Goal: Navigation & Orientation: Find specific page/section

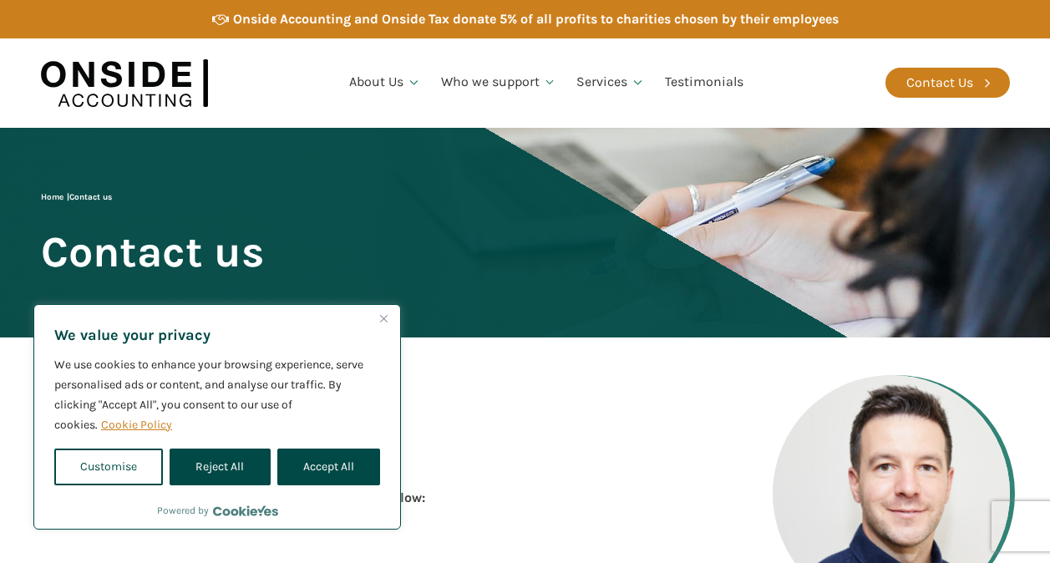
scroll to position [167, 0]
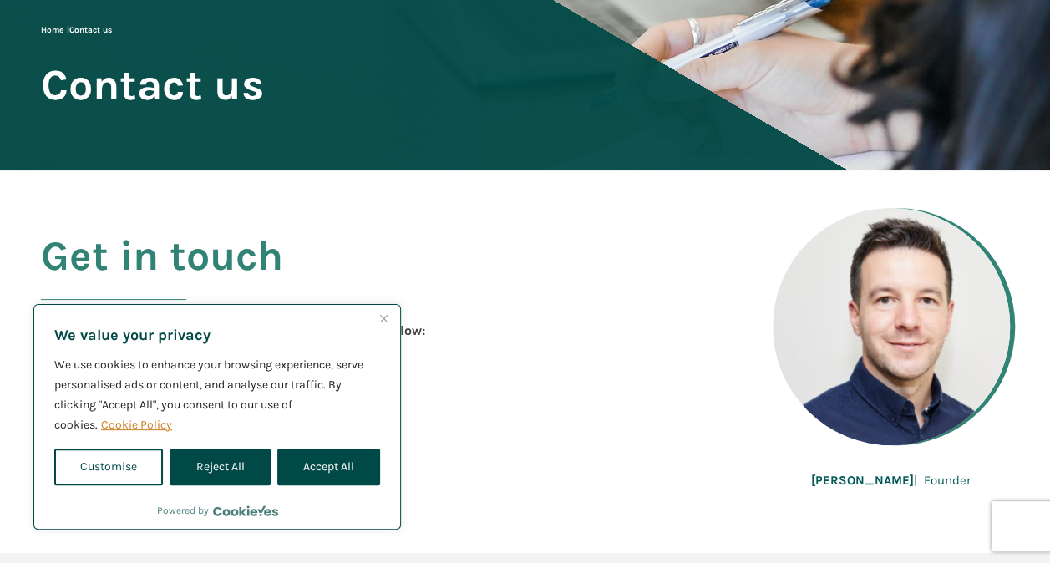
click at [388, 313] on button "Close" at bounding box center [383, 318] width 20 height 20
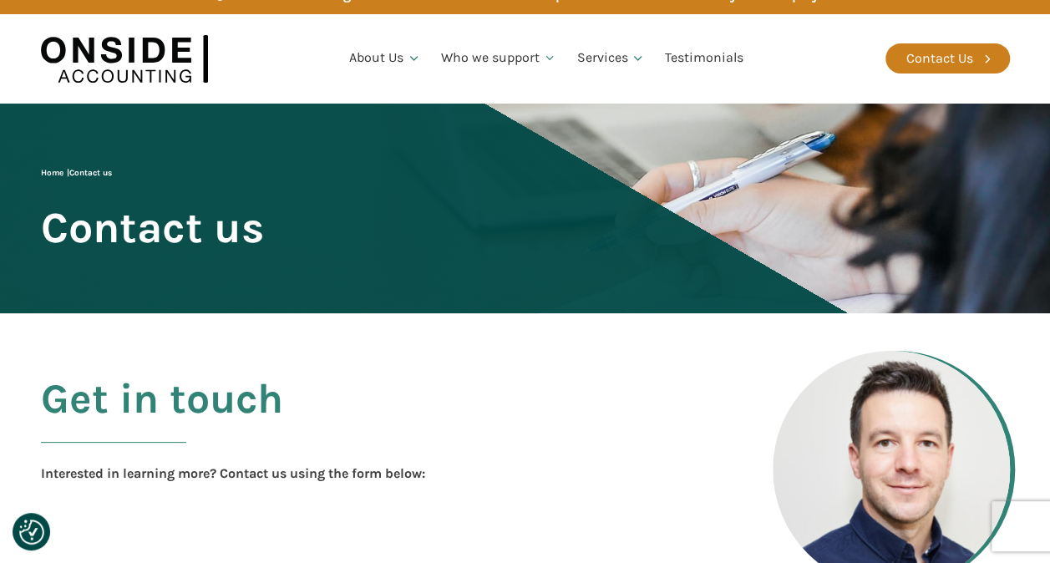
scroll to position [0, 0]
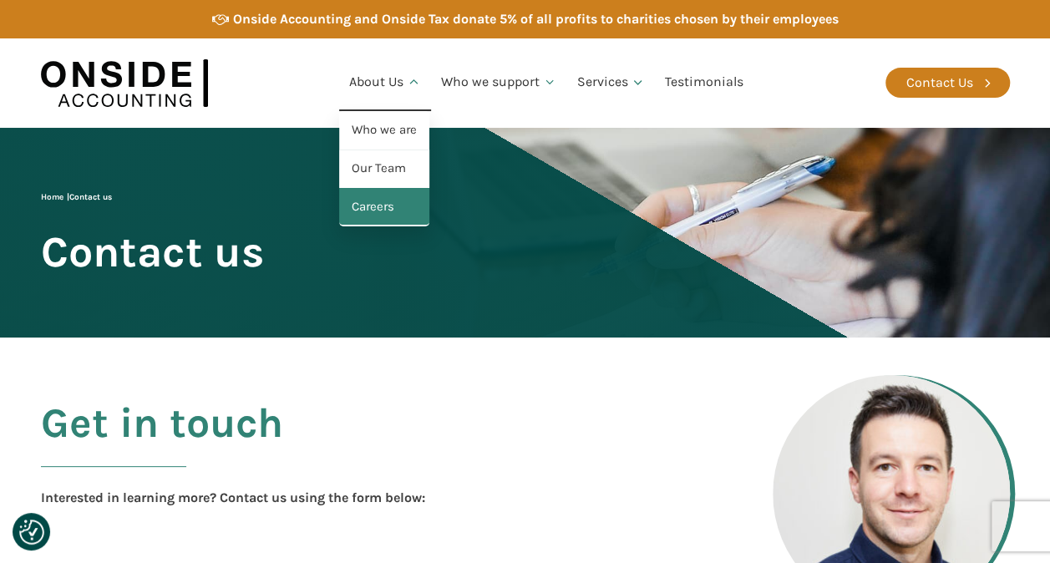
click at [371, 215] on link "Careers" at bounding box center [384, 207] width 90 height 38
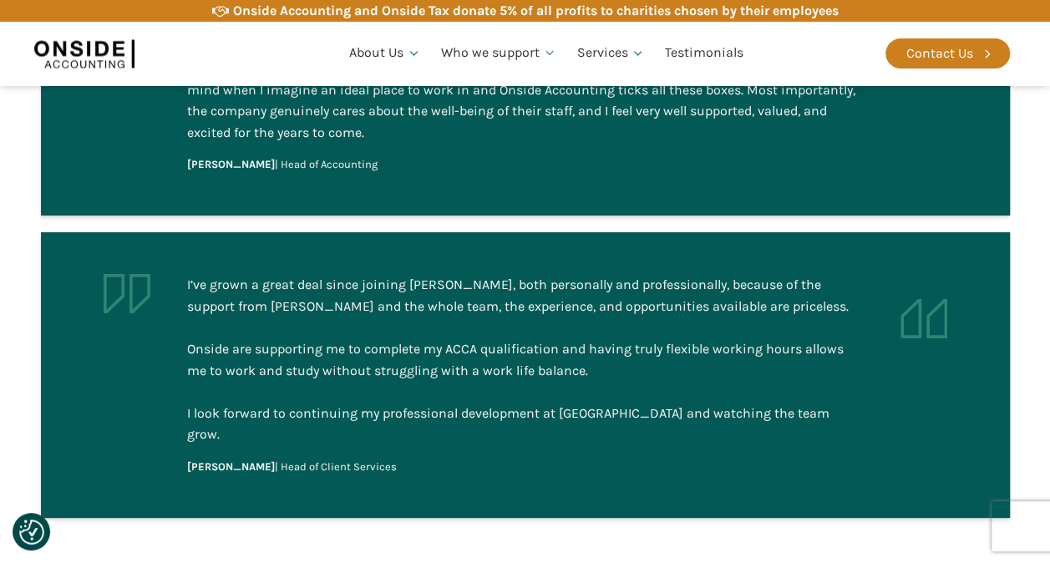
scroll to position [1921, 0]
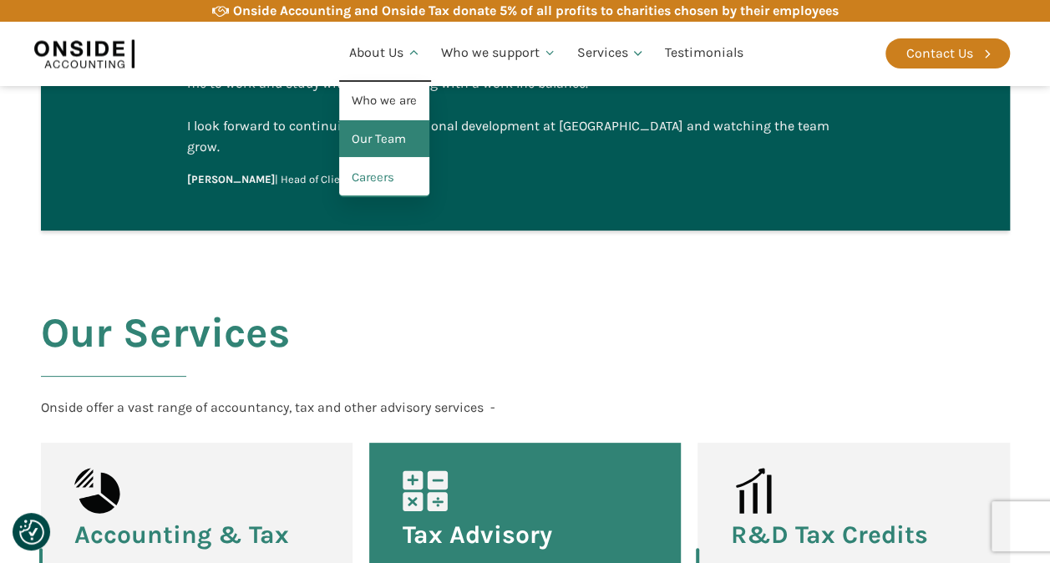
click at [381, 134] on link "Our Team" at bounding box center [384, 139] width 90 height 38
